Goal: Information Seeking & Learning: Compare options

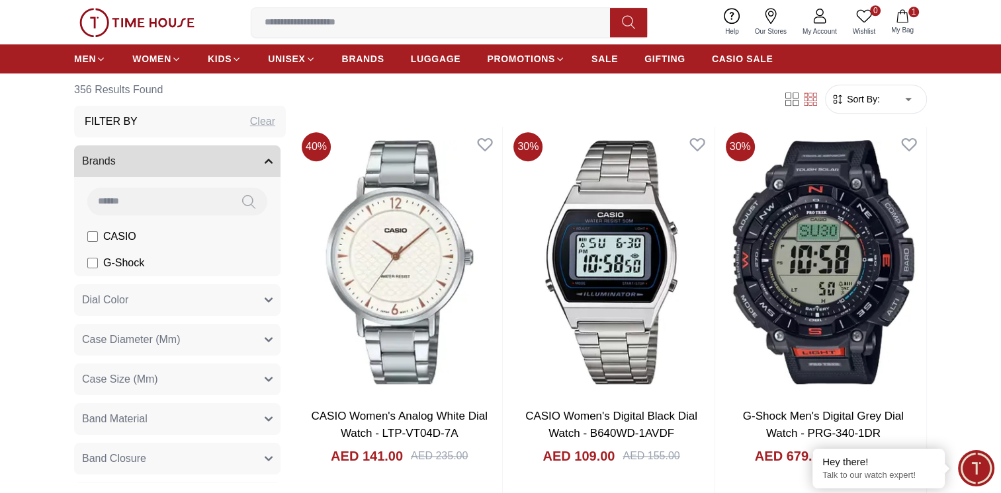
scroll to position [1190, 0]
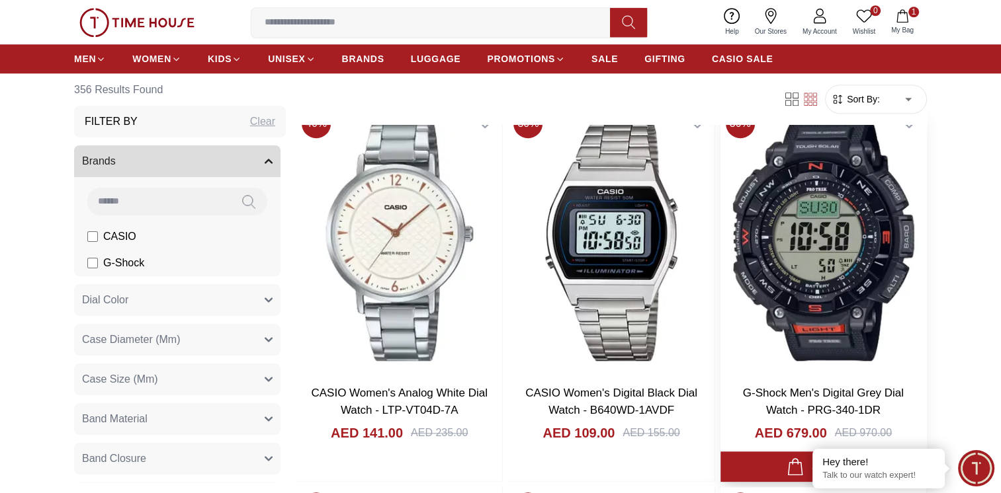
click at [823, 238] on img at bounding box center [823, 239] width 206 height 271
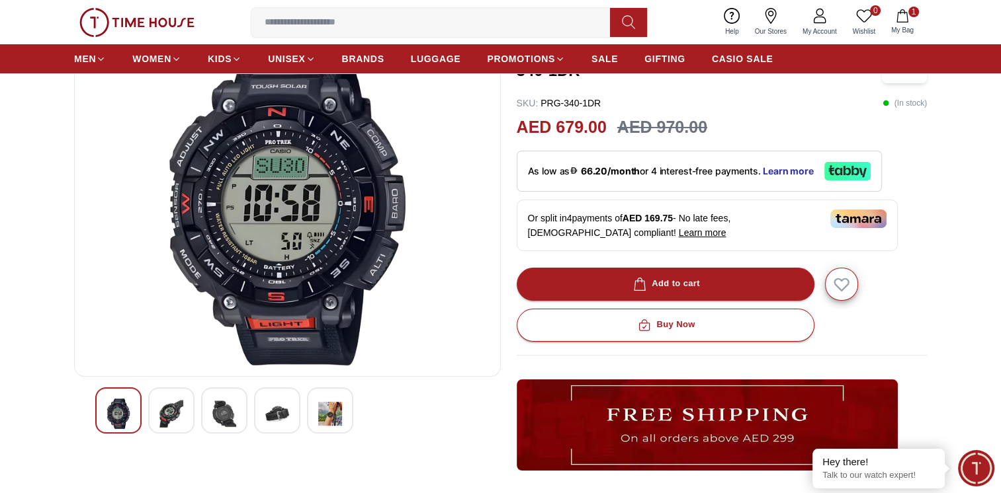
scroll to position [132, 0]
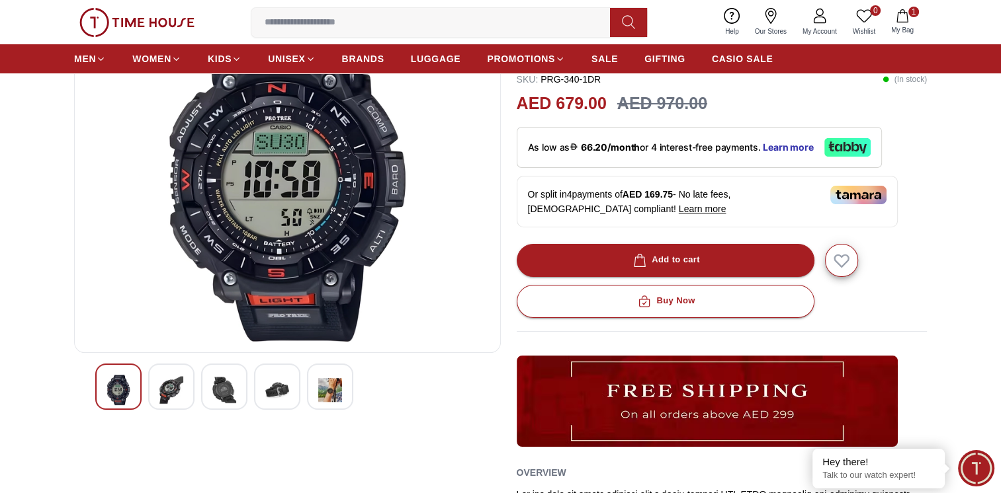
click at [159, 388] on img at bounding box center [171, 390] width 24 height 30
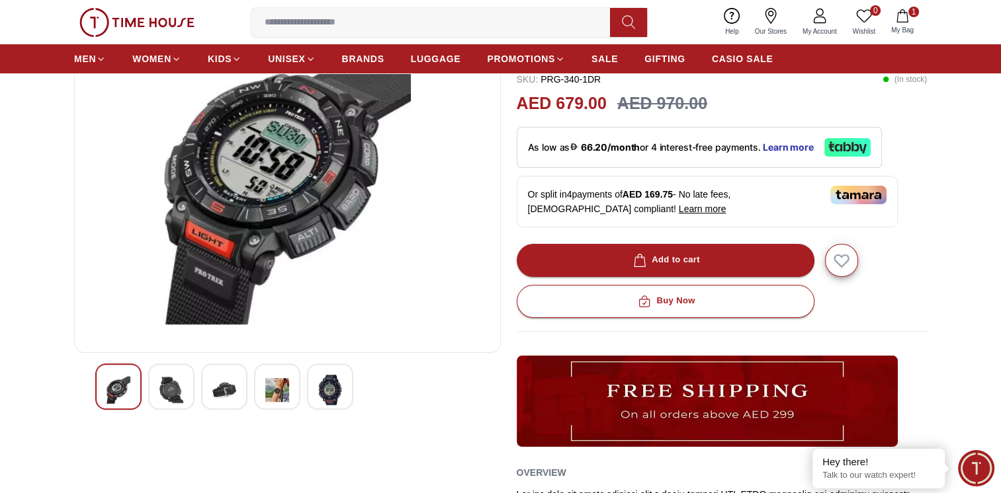
click at [228, 389] on img at bounding box center [224, 390] width 24 height 30
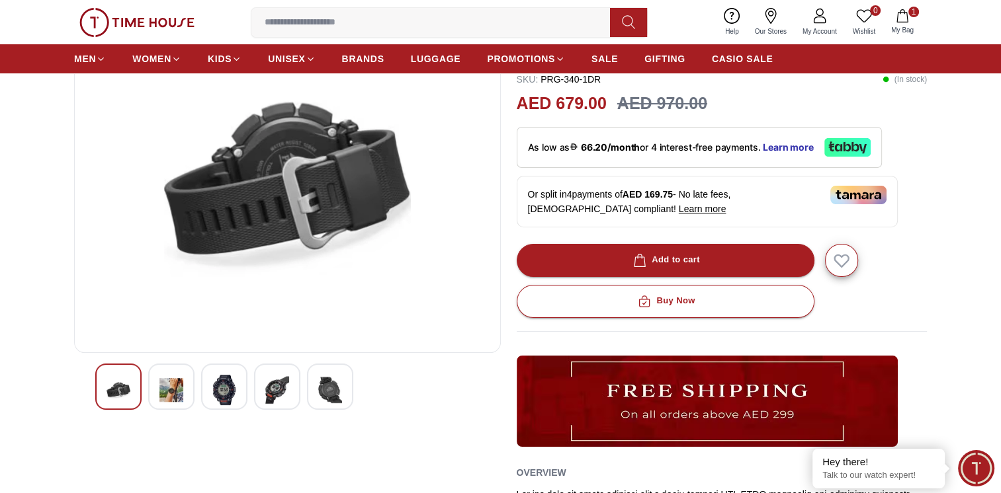
click at [274, 388] on img at bounding box center [277, 390] width 24 height 30
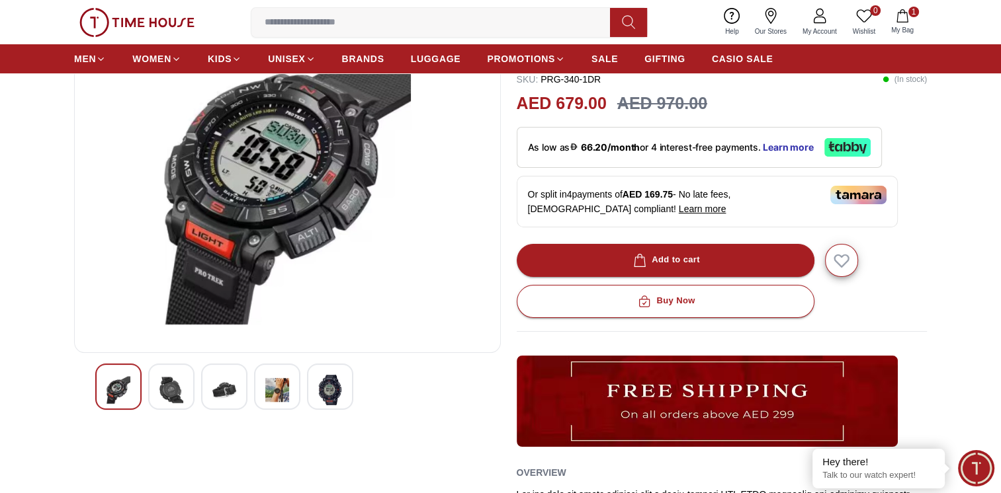
click at [344, 394] on div at bounding box center [330, 387] width 46 height 46
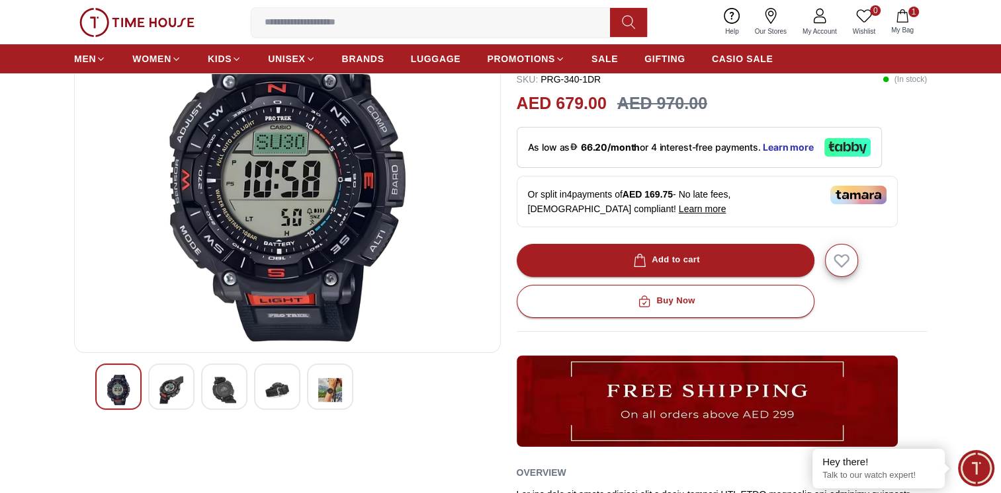
scroll to position [0, 0]
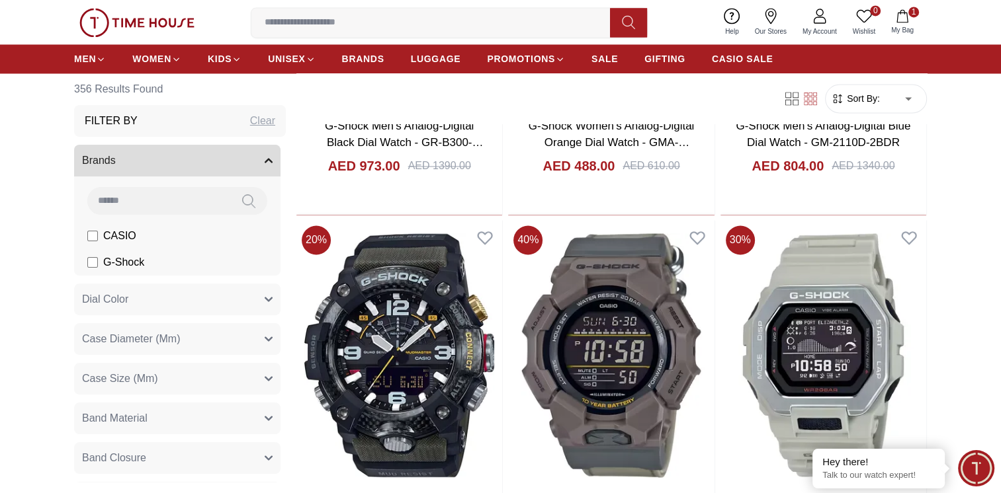
scroll to position [2249, 0]
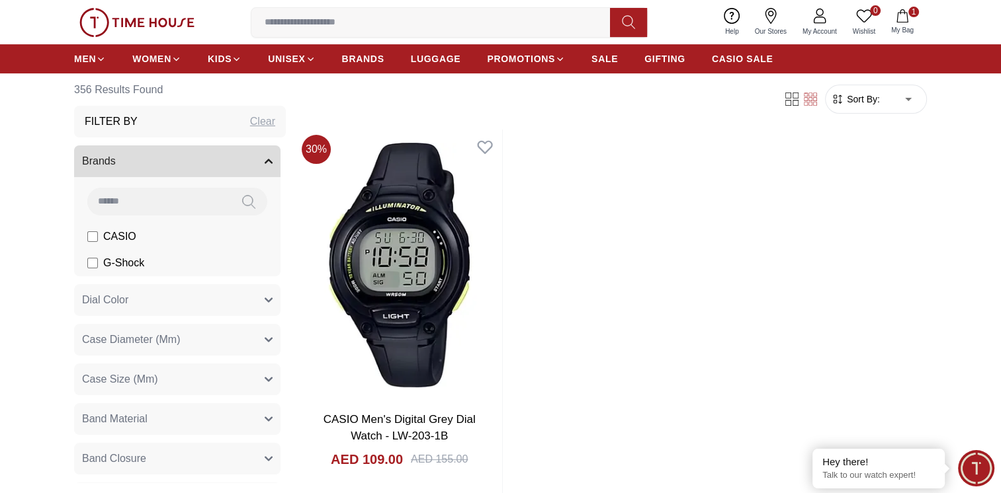
scroll to position [5555, 0]
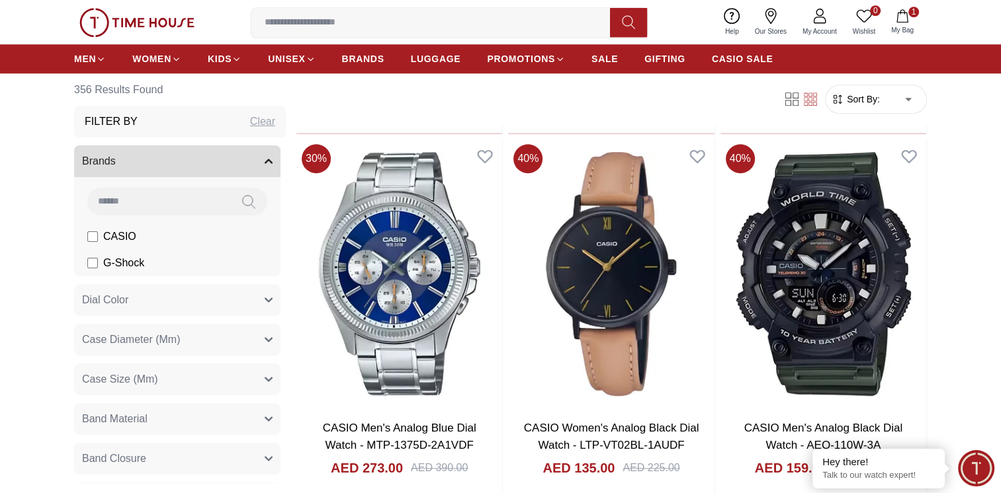
scroll to position [6151, 0]
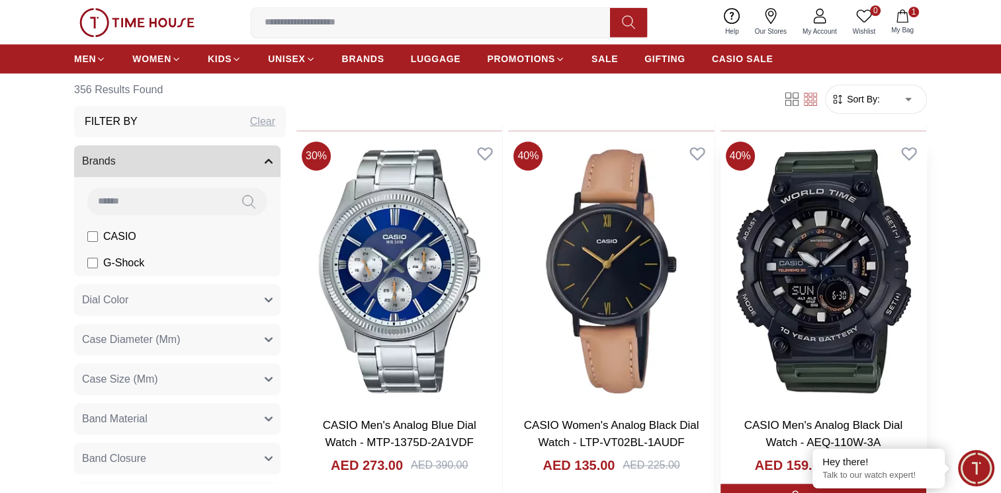
click at [827, 265] on img at bounding box center [823, 271] width 206 height 271
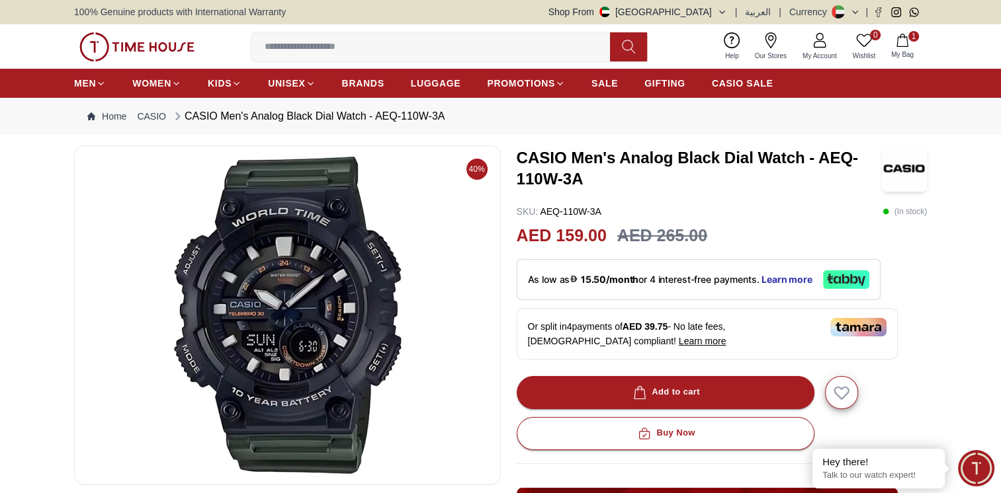
click at [356, 323] on img at bounding box center [287, 315] width 404 height 317
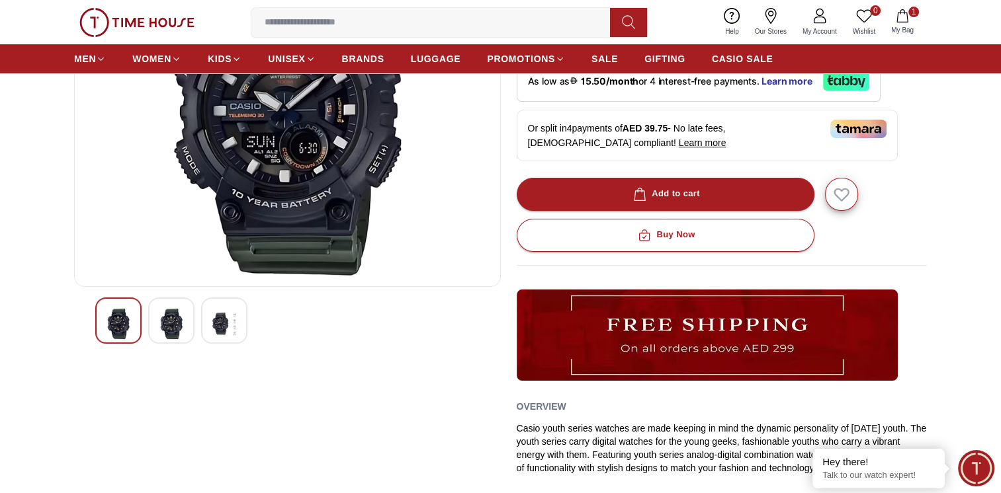
scroll to position [132, 0]
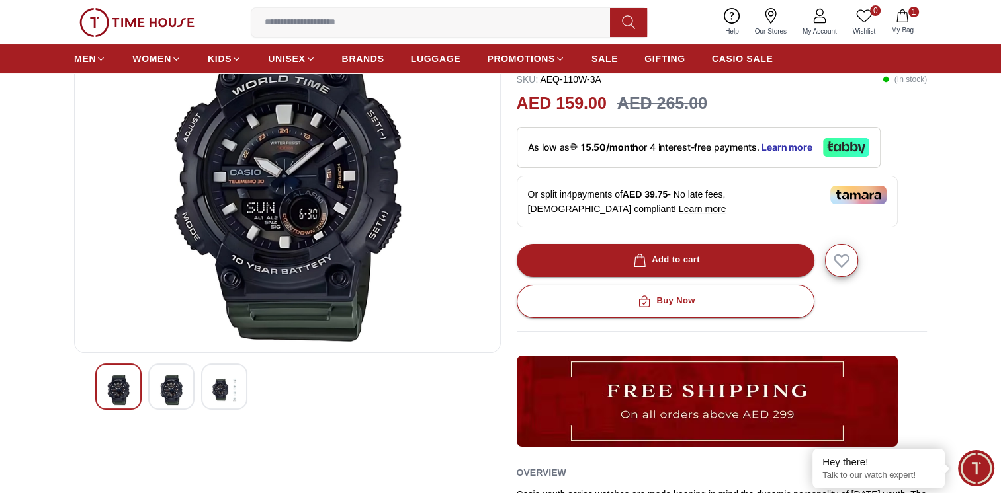
click at [174, 388] on img at bounding box center [171, 390] width 24 height 30
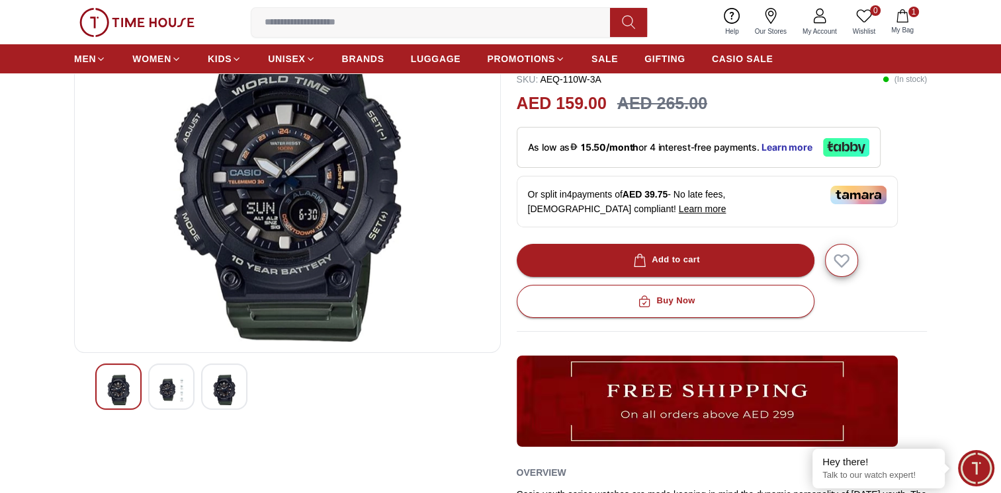
scroll to position [66, 0]
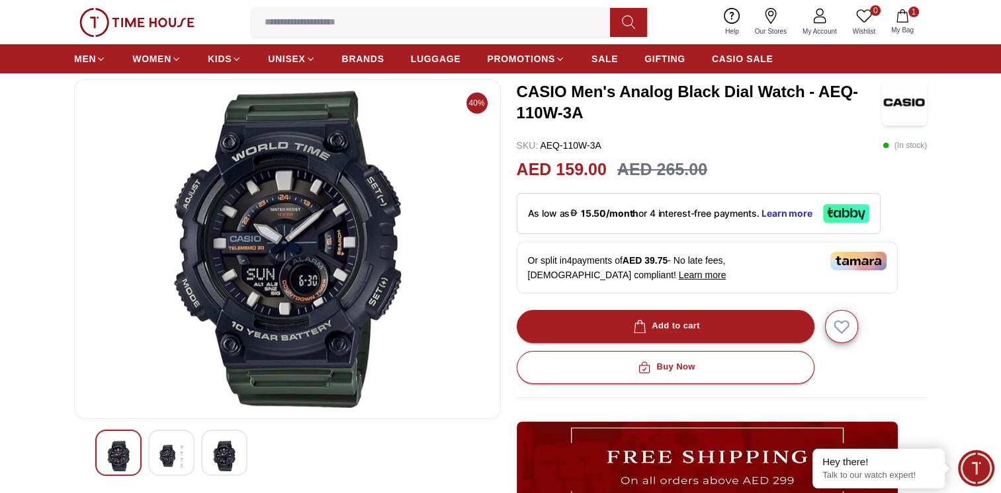
click at [234, 455] on img at bounding box center [224, 456] width 24 height 30
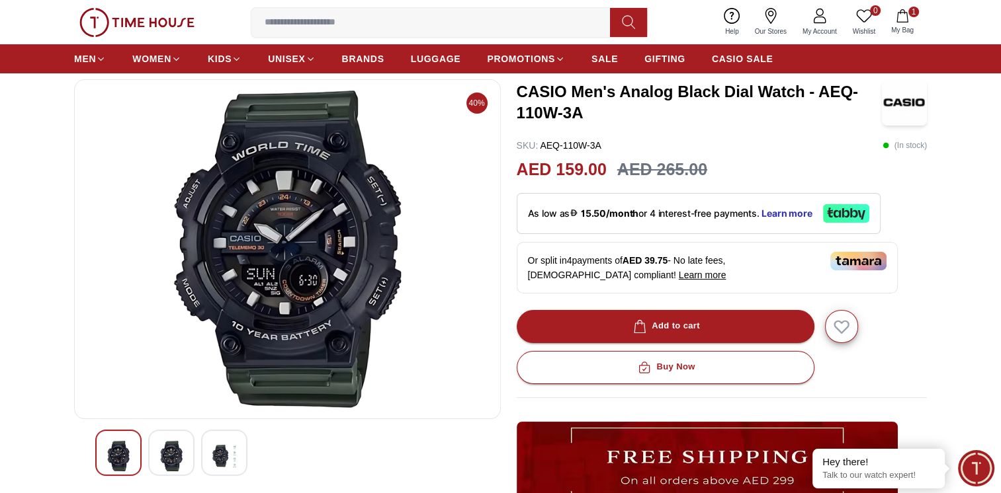
click at [899, 21] on icon "button" at bounding box center [901, 15] width 13 height 13
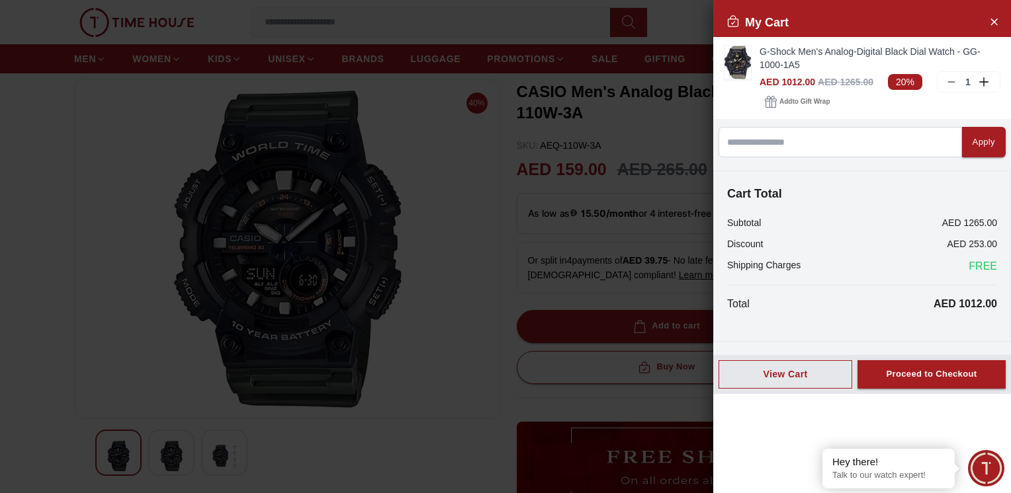
click at [73, 218] on div at bounding box center [505, 246] width 1011 height 493
drag, startPoint x: 995, startPoint y: 24, endPoint x: 483, endPoint y: 261, distance: 564.0
click at [995, 24] on icon "Close Account" at bounding box center [993, 21] width 11 height 17
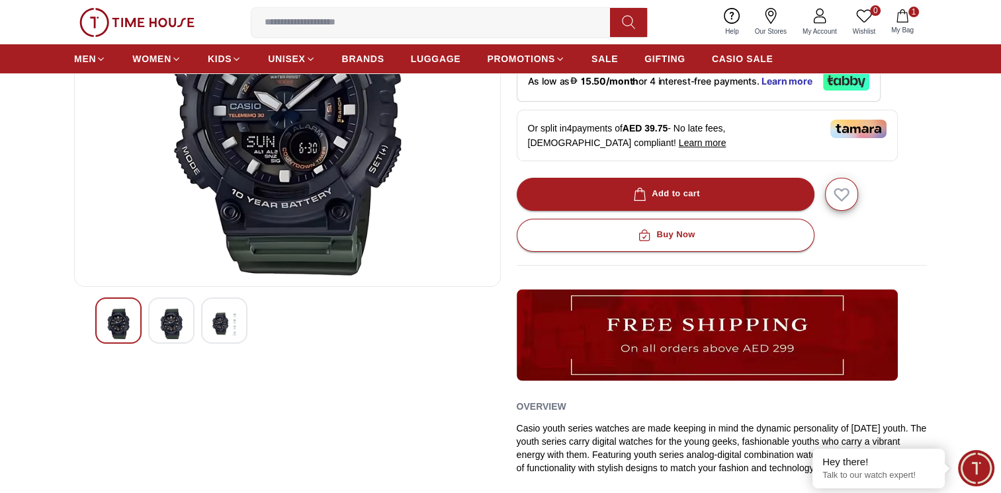
scroll to position [0, 0]
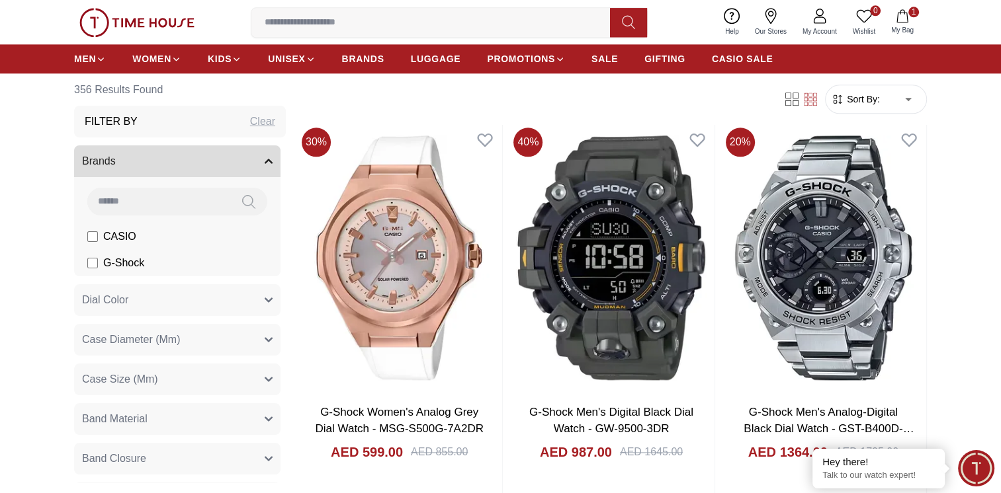
scroll to position [8249, 0]
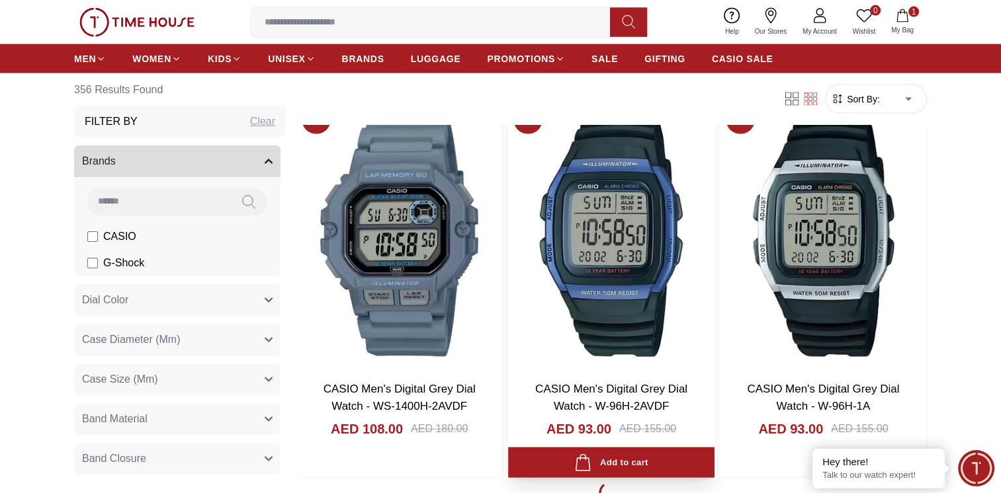
scroll to position [7653, 0]
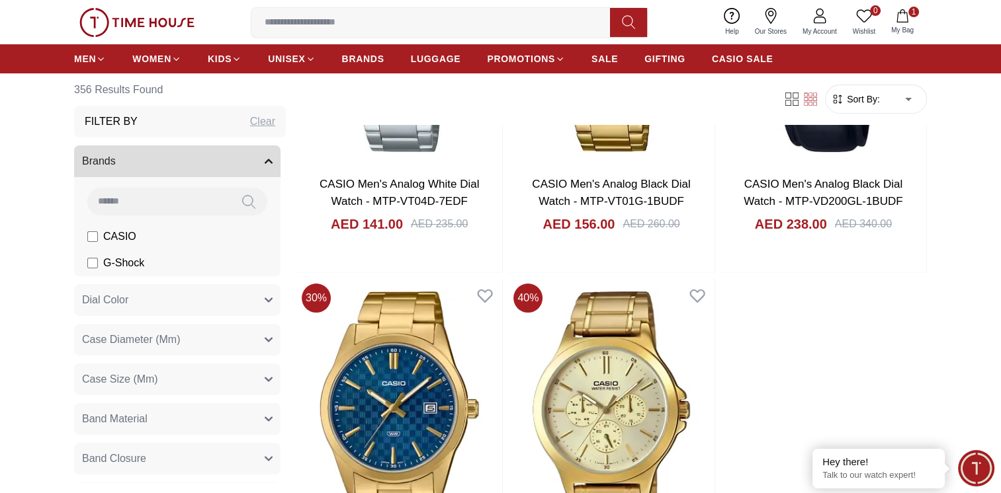
scroll to position [10417, 0]
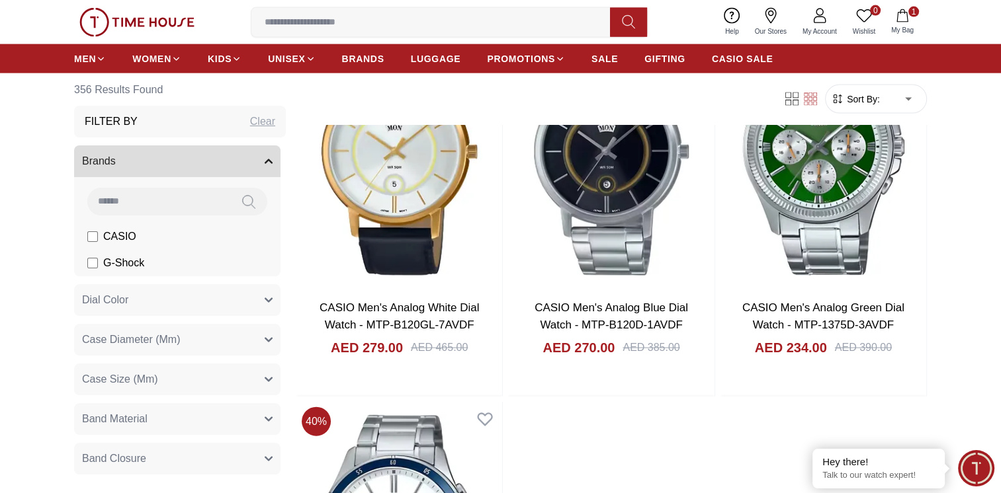
scroll to position [12878, 0]
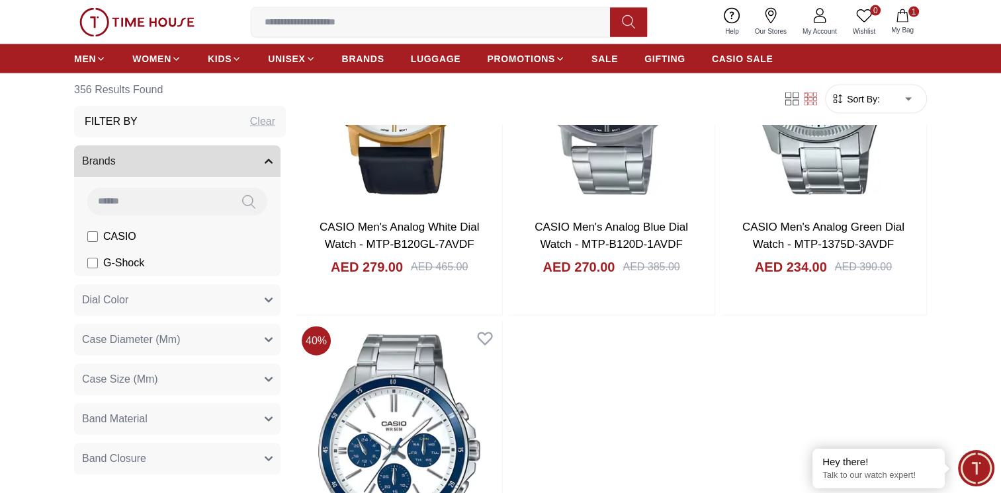
click at [98, 259] on label "G-Shock" at bounding box center [115, 263] width 57 height 16
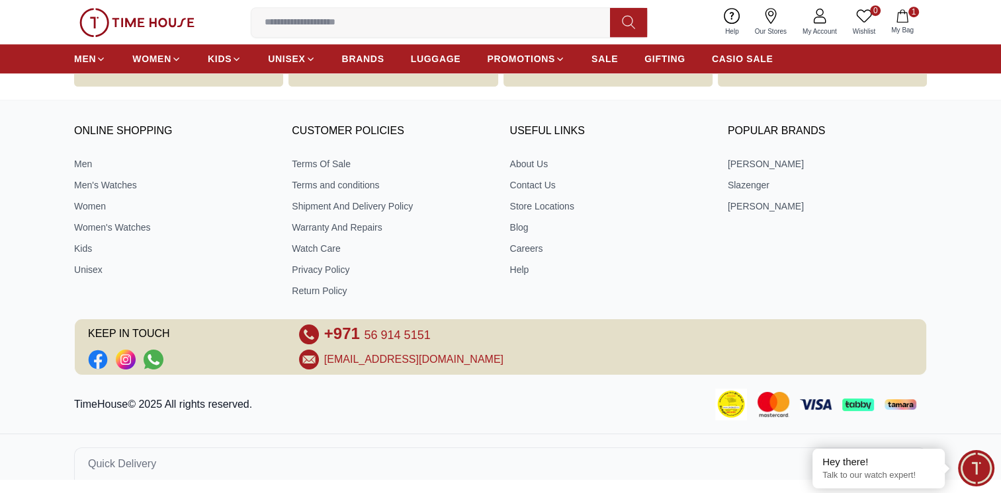
scroll to position [878, 0]
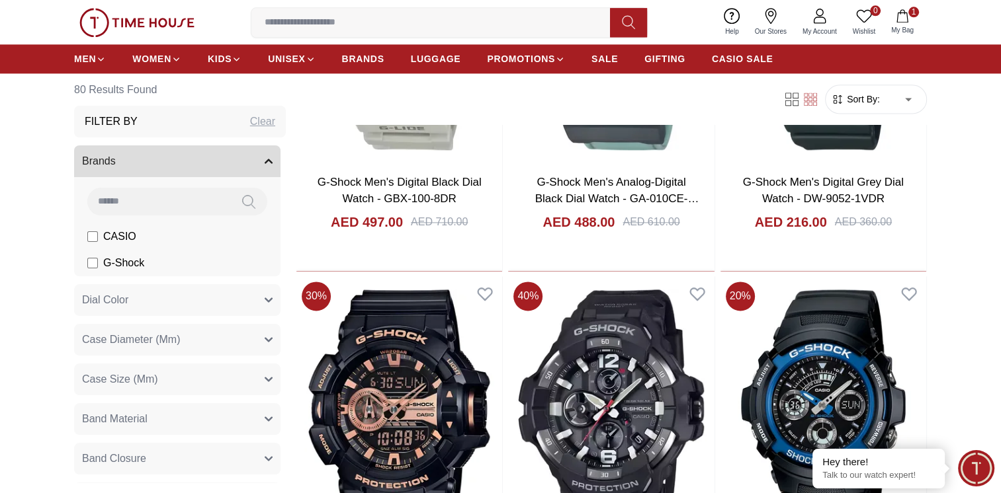
scroll to position [1918, 0]
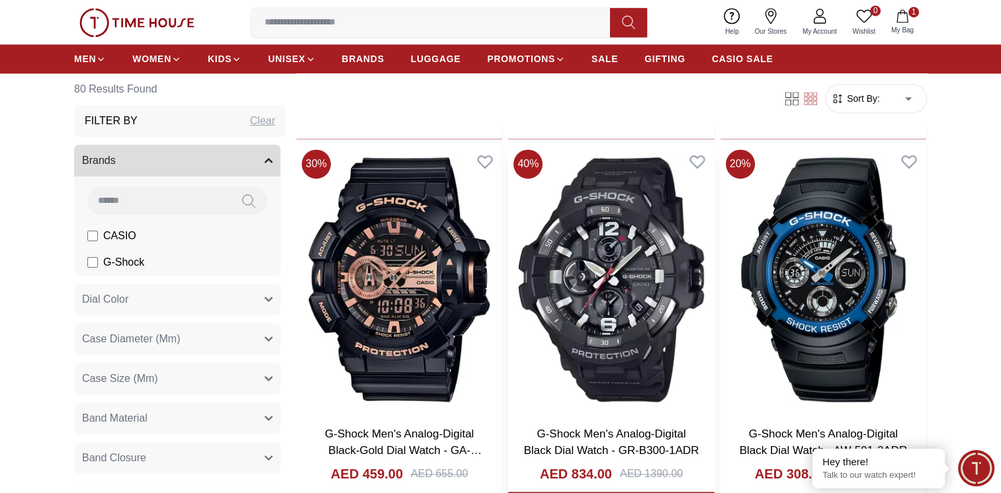
click at [601, 304] on img at bounding box center [611, 279] width 206 height 271
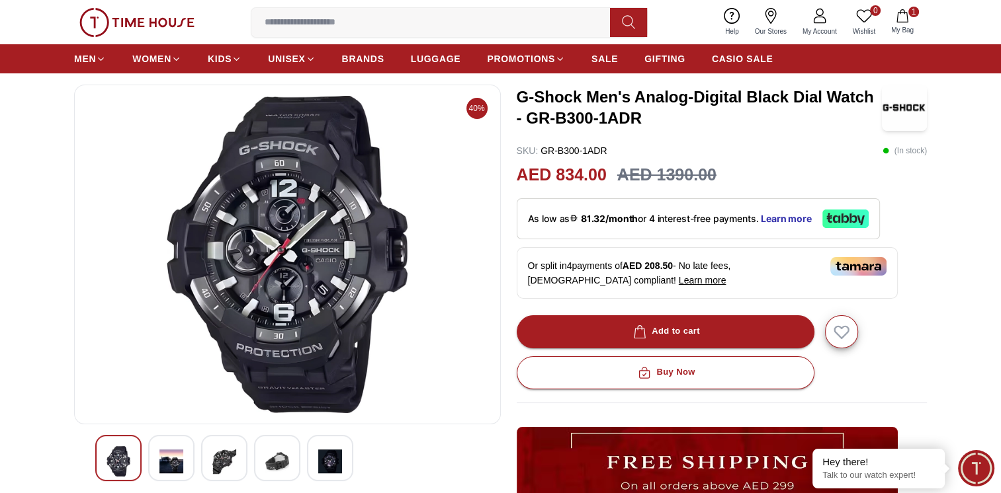
scroll to position [198, 0]
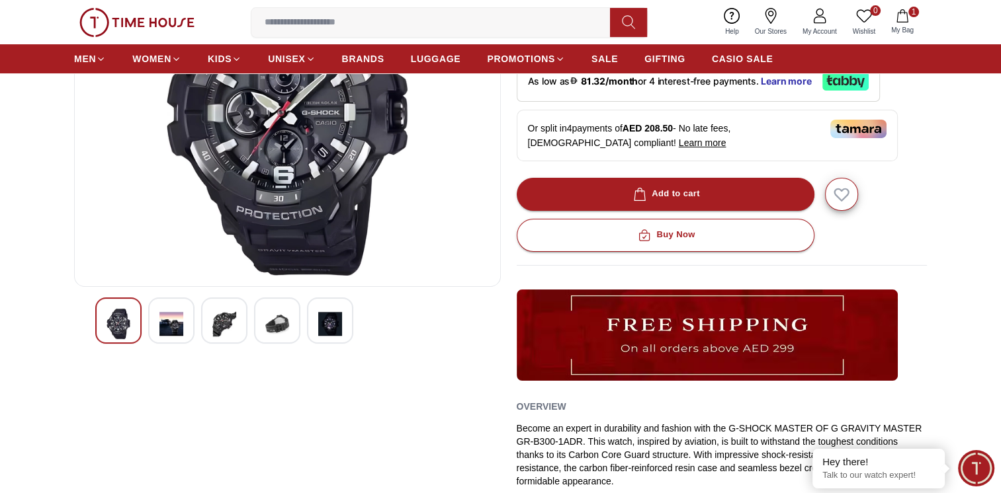
click at [169, 333] on img at bounding box center [171, 324] width 24 height 30
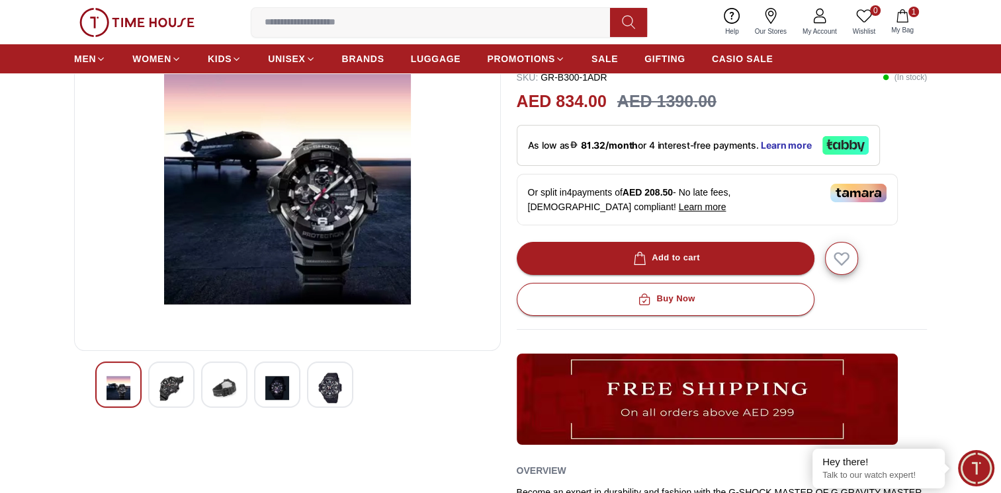
scroll to position [132, 0]
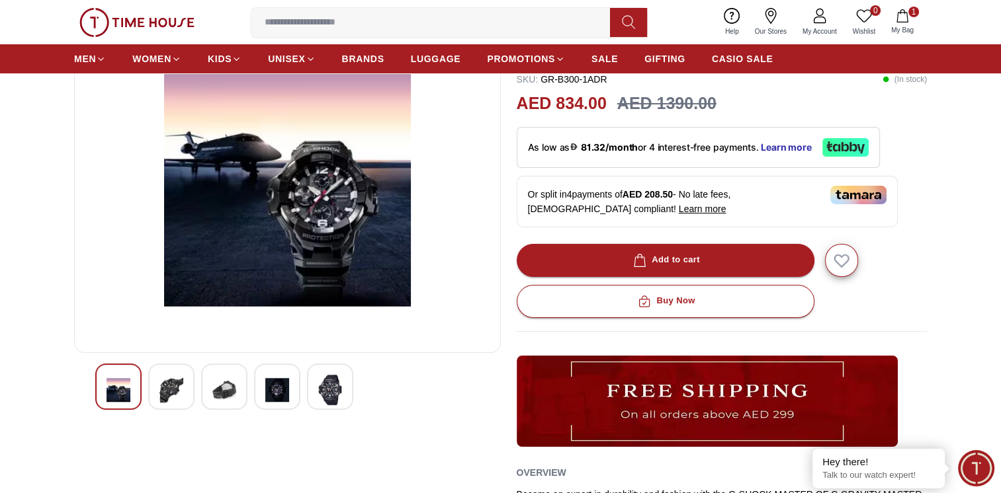
click at [222, 385] on img at bounding box center [224, 390] width 24 height 30
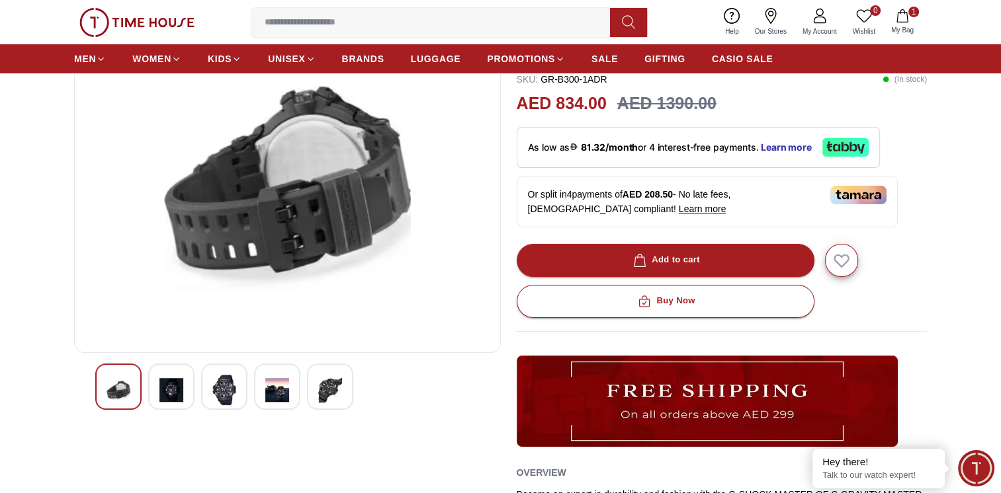
click at [283, 393] on img at bounding box center [277, 390] width 24 height 30
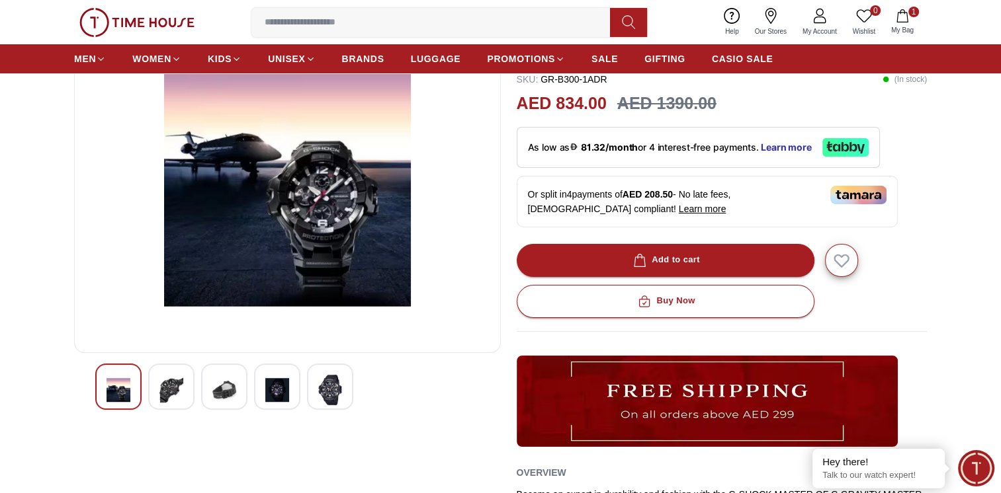
click at [325, 397] on img at bounding box center [330, 390] width 24 height 30
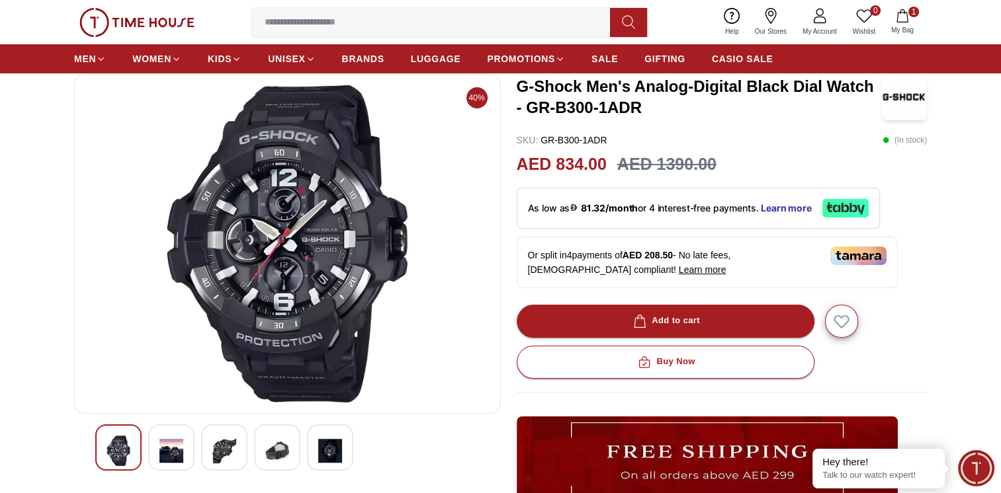
scroll to position [0, 0]
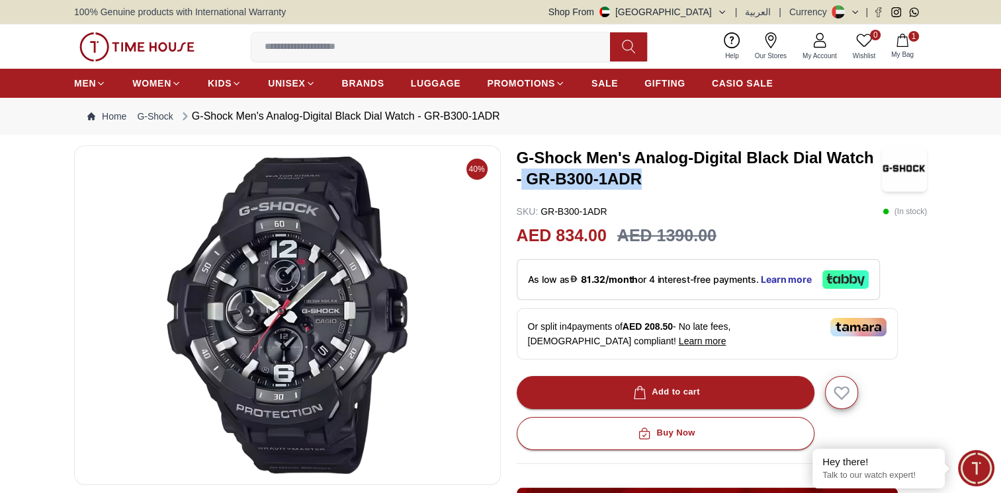
drag, startPoint x: 523, startPoint y: 184, endPoint x: 645, endPoint y: 181, distance: 122.4
click at [645, 181] on h3 "G-Shock Men's Analog-Digital Black Dial Watch - GR-B300-1ADR" at bounding box center [700, 168] width 366 height 42
drag, startPoint x: 645, startPoint y: 181, endPoint x: 631, endPoint y: 181, distance: 14.5
copy h3 "GR-B300-1ADR"
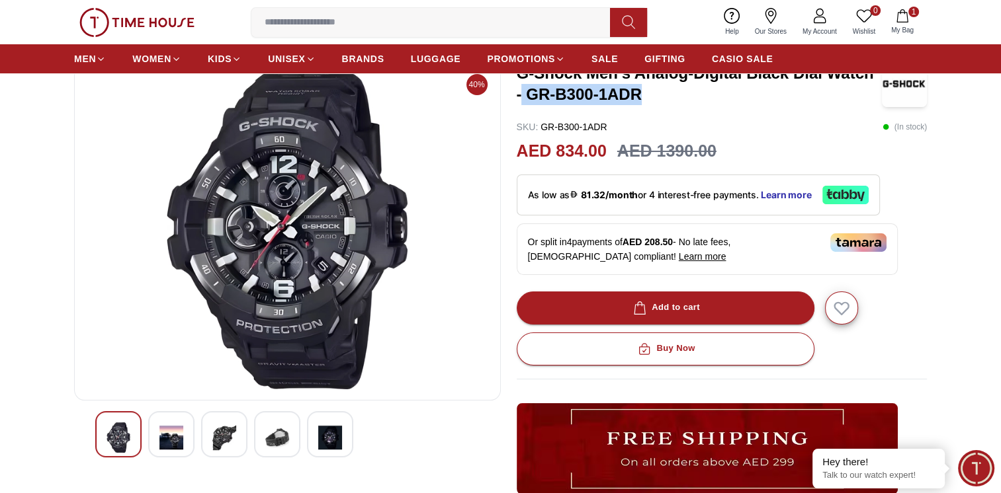
scroll to position [132, 0]
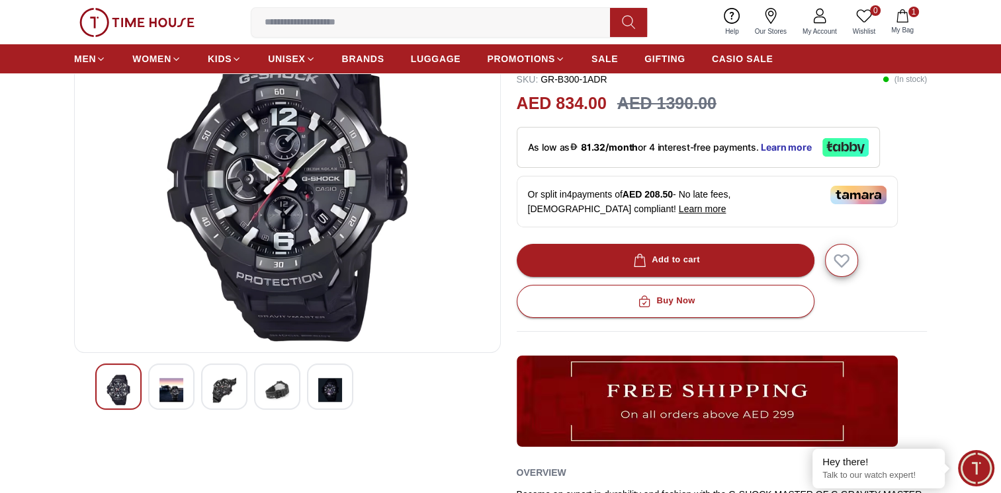
click at [340, 392] on img at bounding box center [330, 390] width 24 height 30
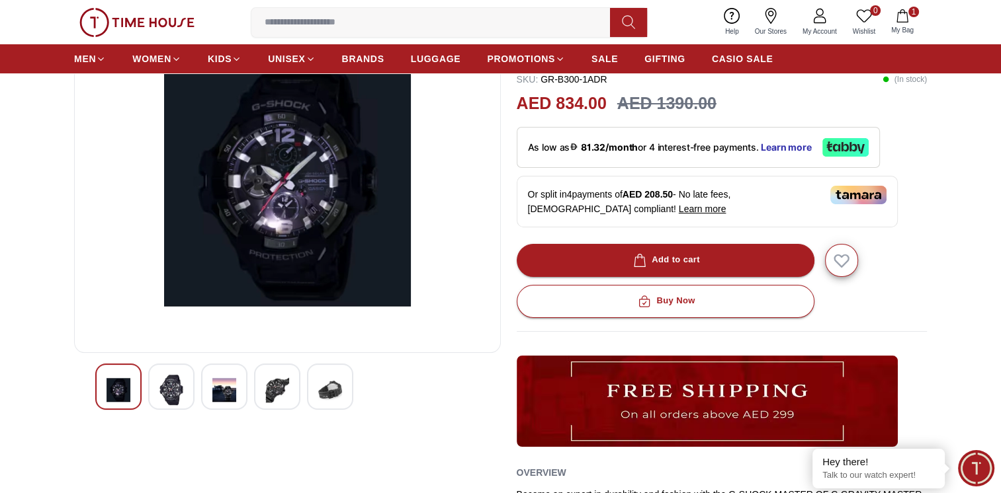
click at [288, 390] on img at bounding box center [277, 390] width 24 height 30
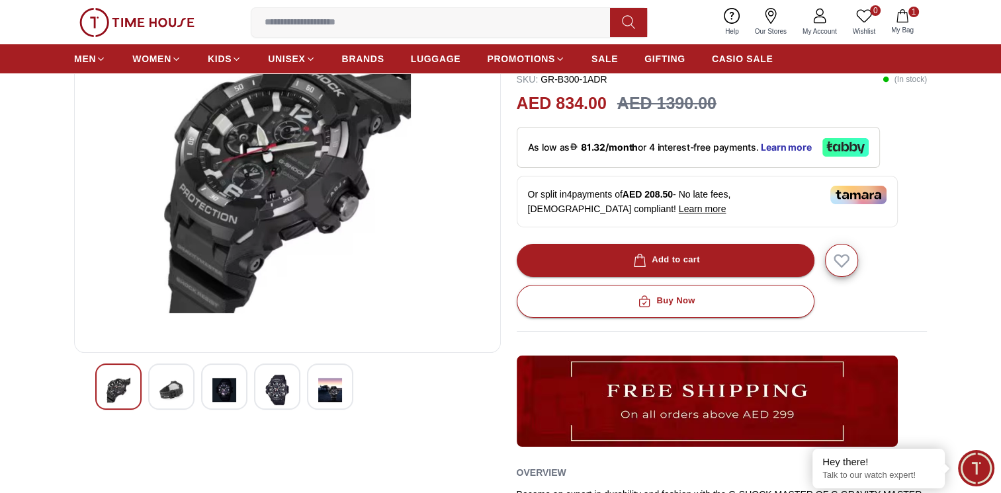
click at [230, 390] on img at bounding box center [224, 390] width 24 height 30
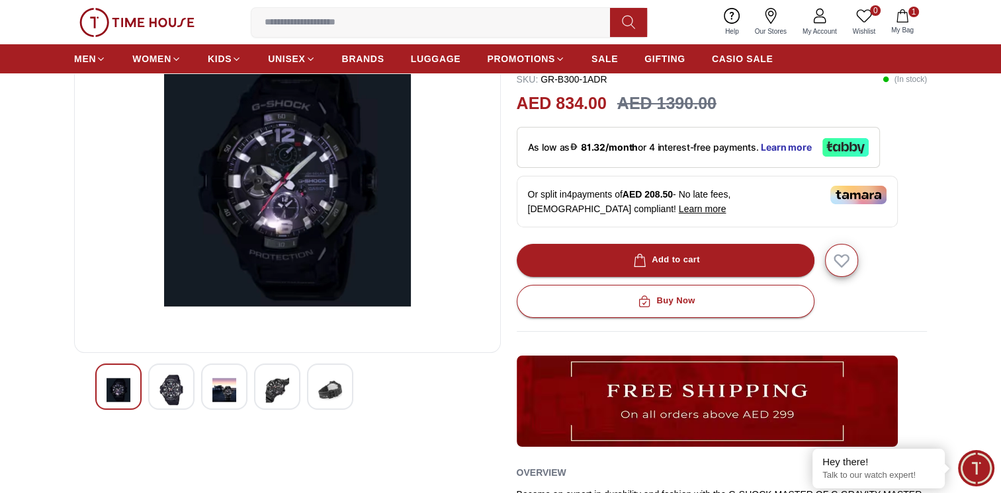
click at [174, 390] on img at bounding box center [171, 390] width 24 height 30
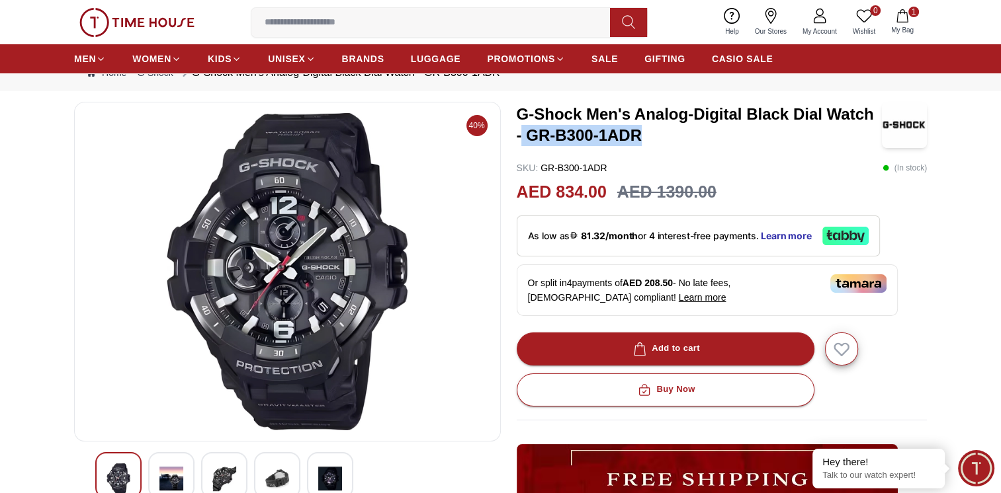
scroll to position [0, 0]
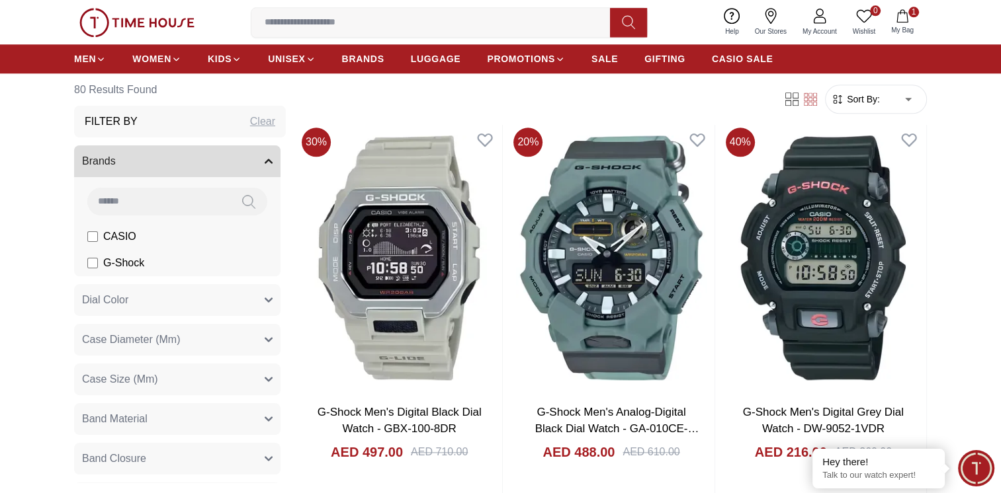
scroll to position [3254, 0]
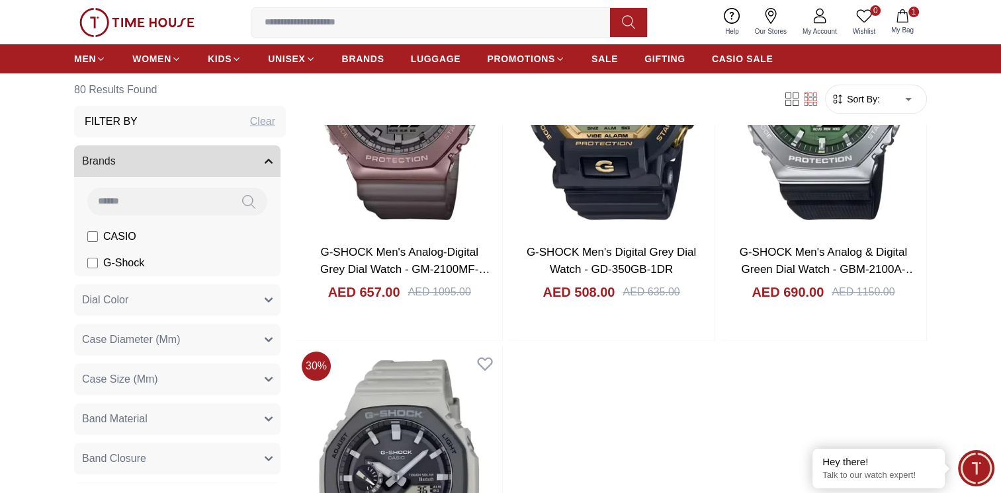
scroll to position [5370, 0]
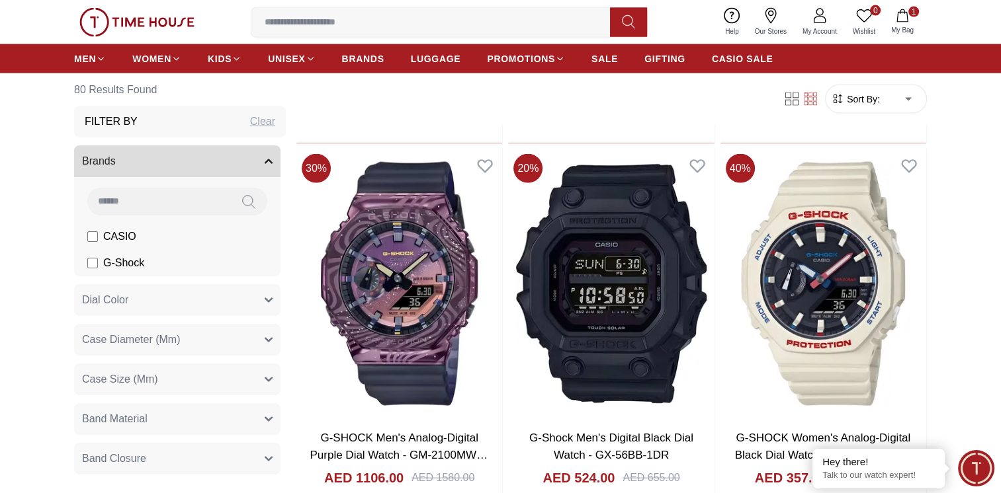
scroll to position [7685, 0]
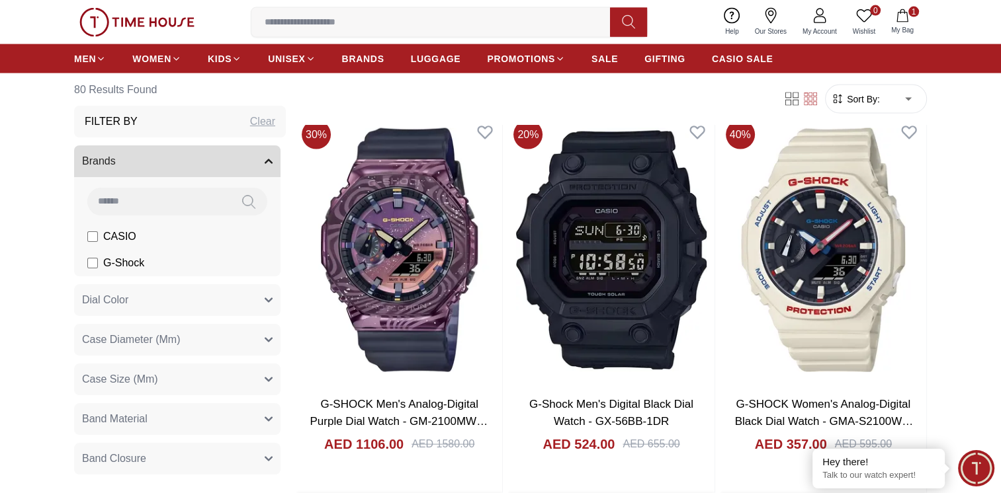
scroll to position [7685, 0]
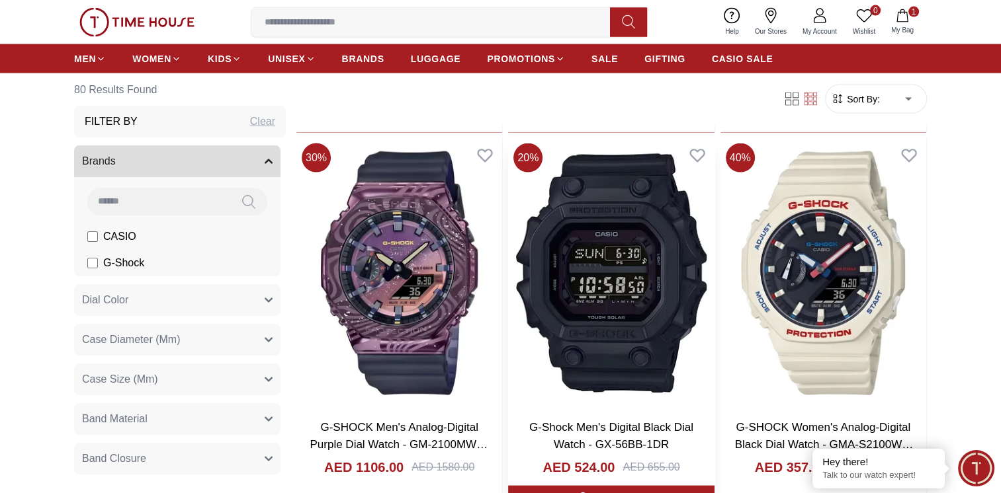
click at [593, 241] on img at bounding box center [611, 273] width 206 height 271
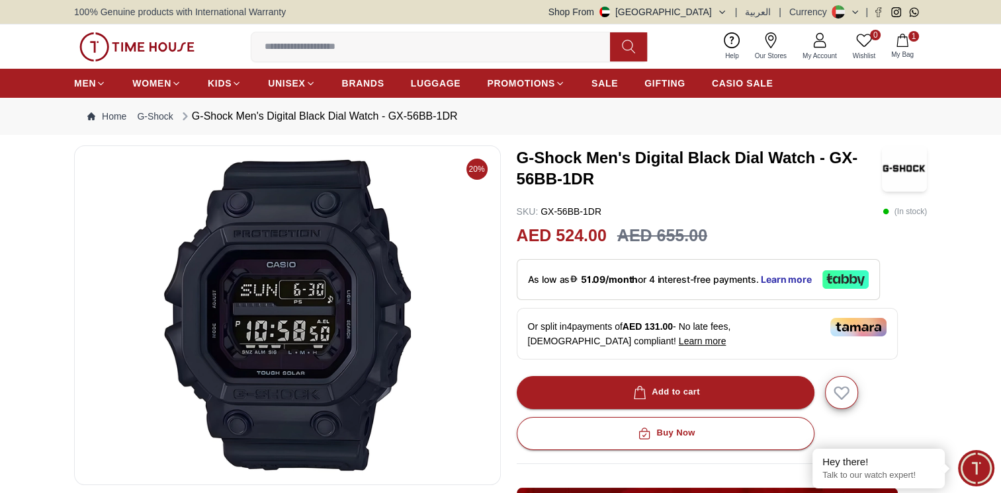
click at [363, 327] on img at bounding box center [287, 315] width 404 height 317
drag, startPoint x: 825, startPoint y: 161, endPoint x: 835, endPoint y: 185, distance: 26.4
click at [835, 185] on h3 "G-Shock Men's Digital Black Dial Watch - GX-56BB-1DR" at bounding box center [700, 168] width 366 height 42
copy h3 "GX-56BB-1DR"
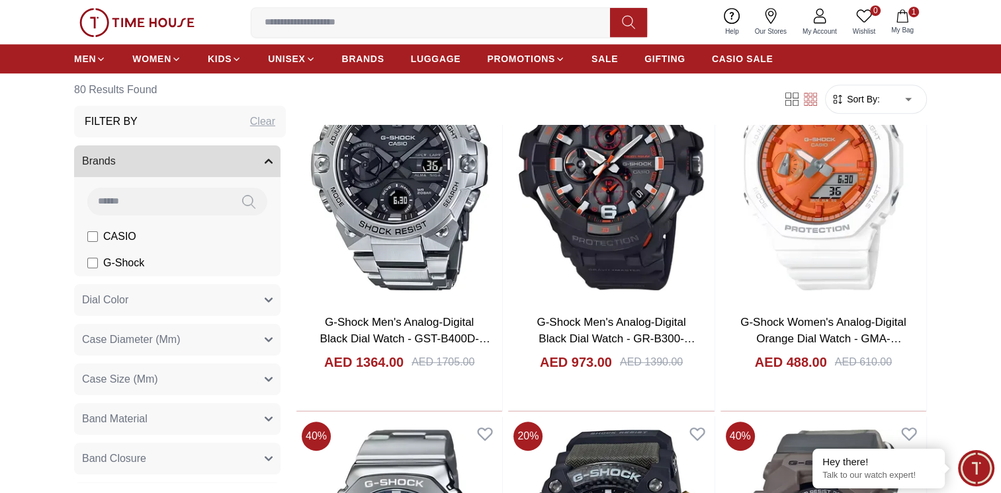
scroll to position [3254, 0]
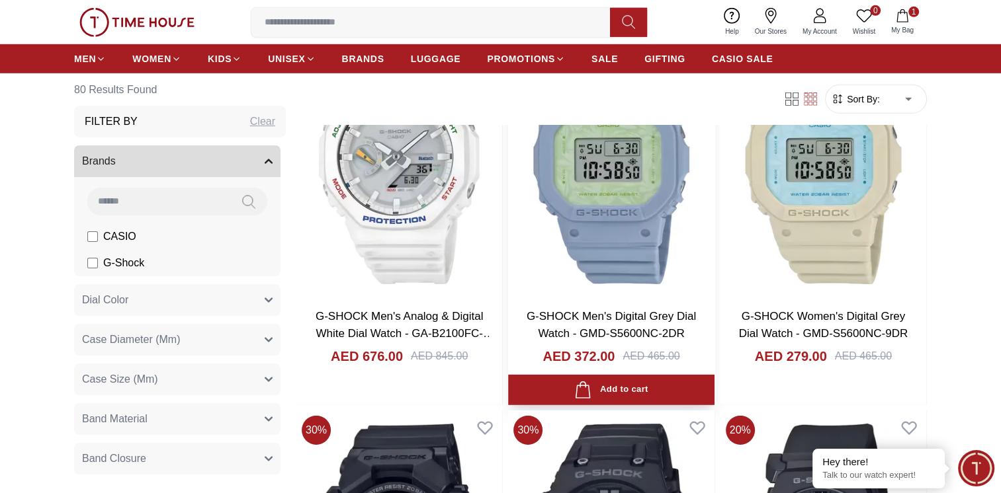
scroll to position [4114, 0]
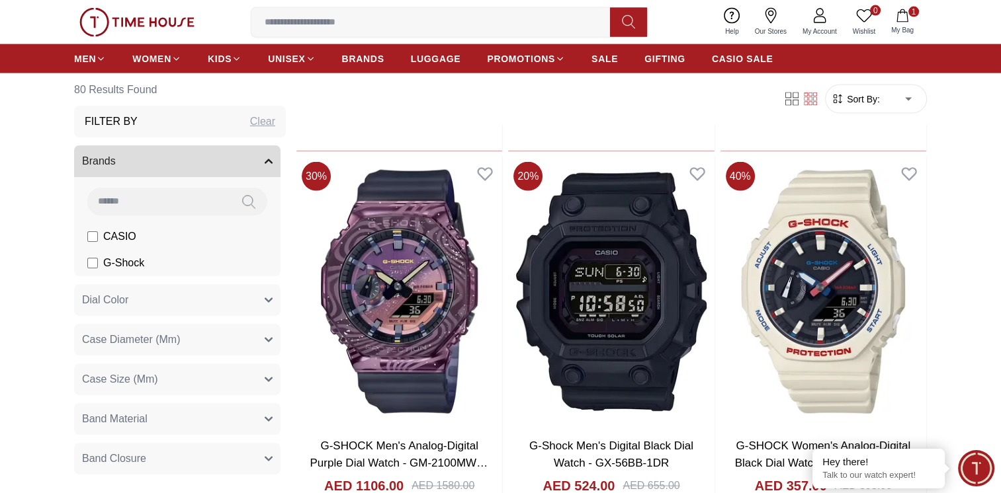
scroll to position [7685, 0]
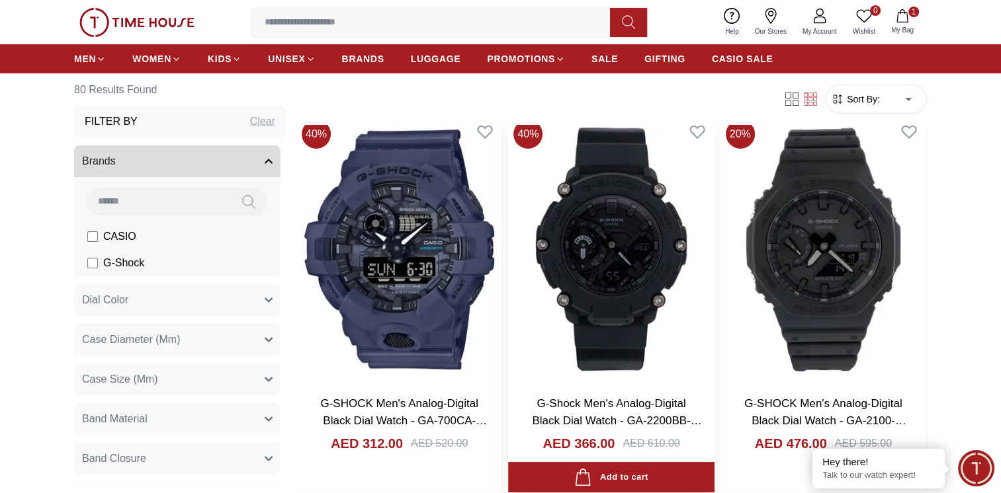
scroll to position [10000, 0]
